Goal: Task Accomplishment & Management: Manage account settings

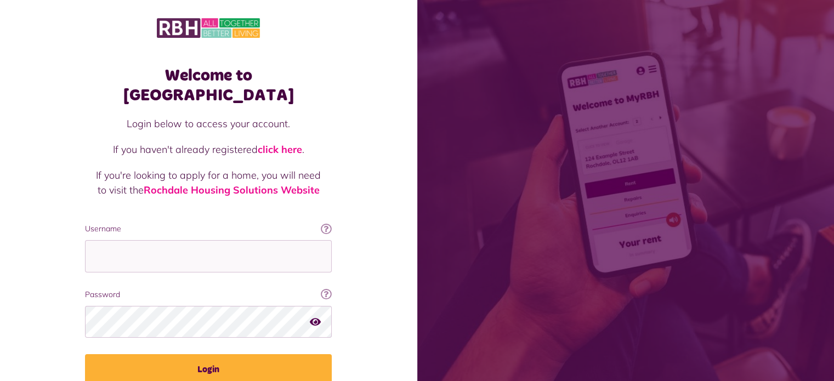
type input "**********"
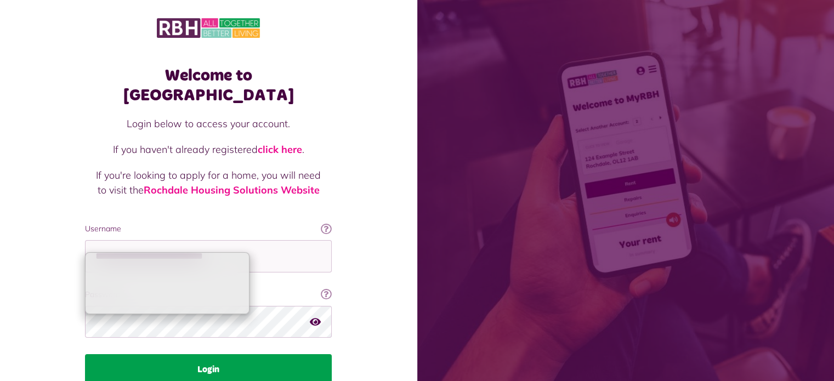
click at [186, 354] on button "Login" at bounding box center [208, 369] width 247 height 31
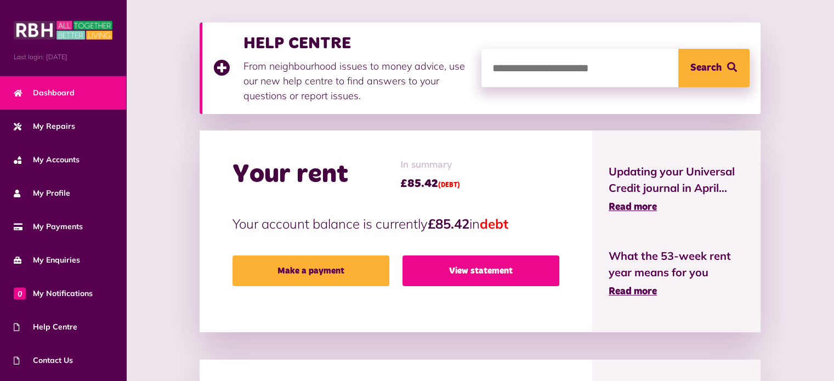
scroll to position [145, 0]
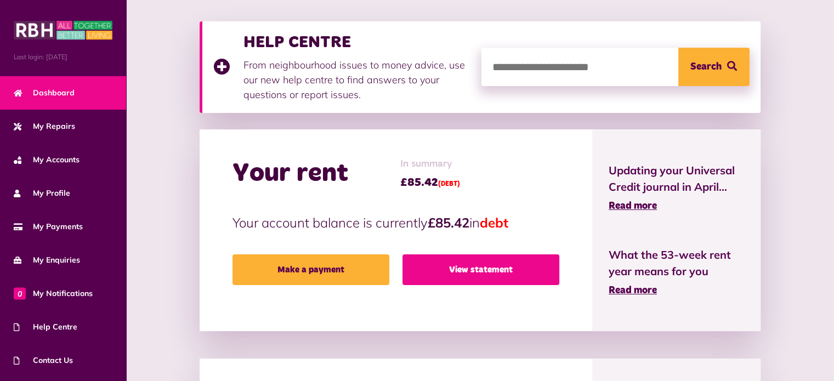
click at [443, 279] on link "View statement" at bounding box center [480, 269] width 157 height 31
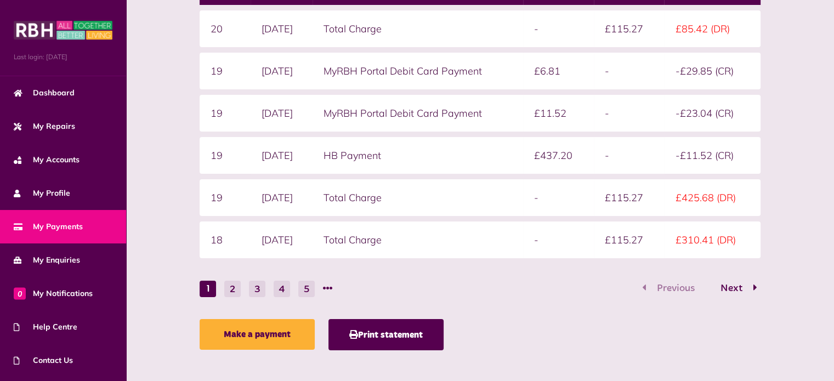
scroll to position [257, 0]
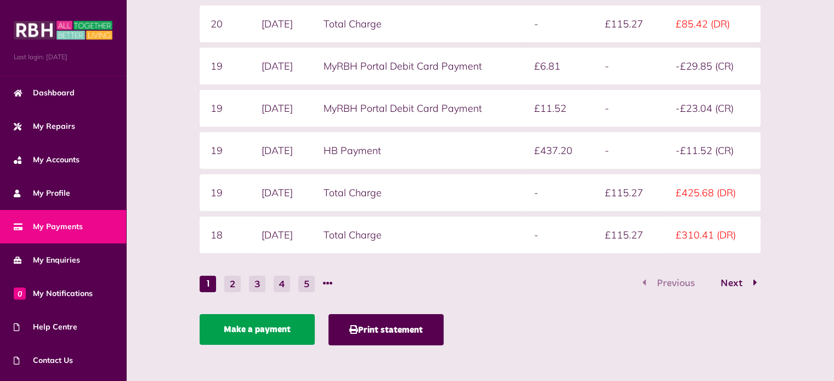
click at [252, 328] on link "Make a payment" at bounding box center [257, 329] width 115 height 31
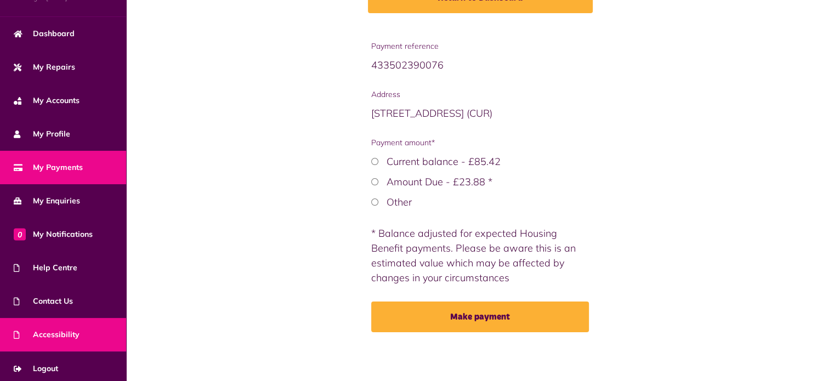
scroll to position [62, 0]
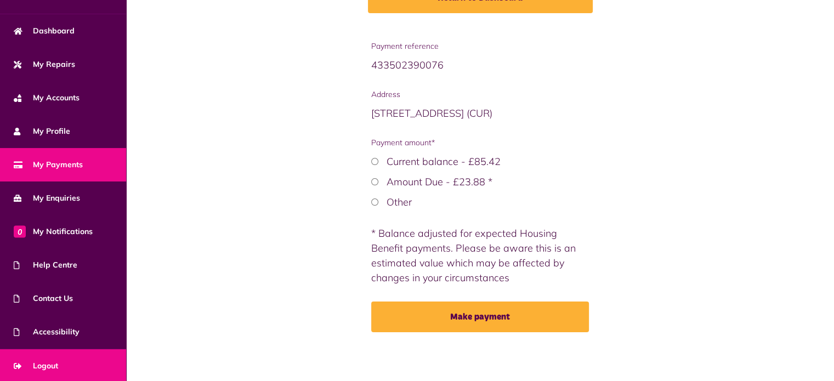
click at [53, 365] on span "Logout" at bounding box center [36, 366] width 44 height 12
